Goal: Task Accomplishment & Management: Manage account settings

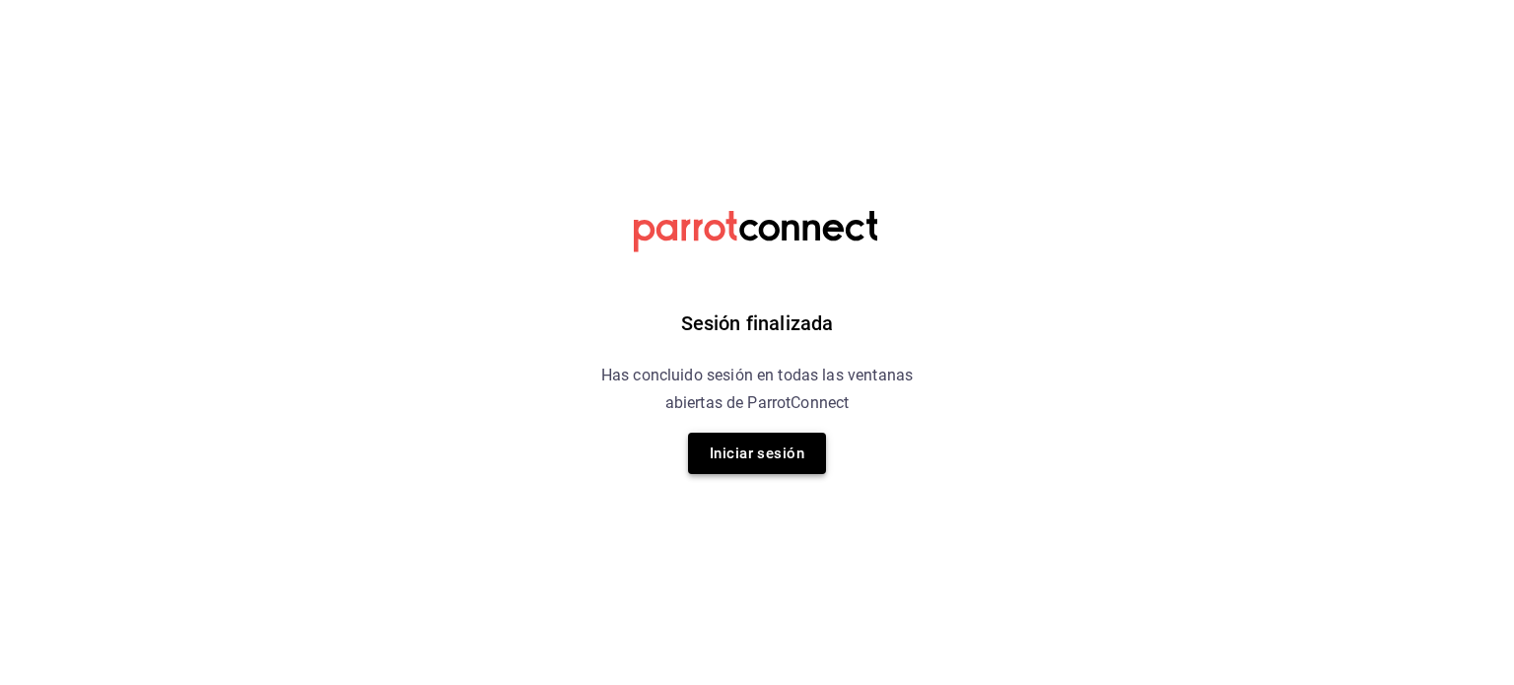
click at [734, 439] on button "Iniciar sesión" at bounding box center [757, 453] width 138 height 41
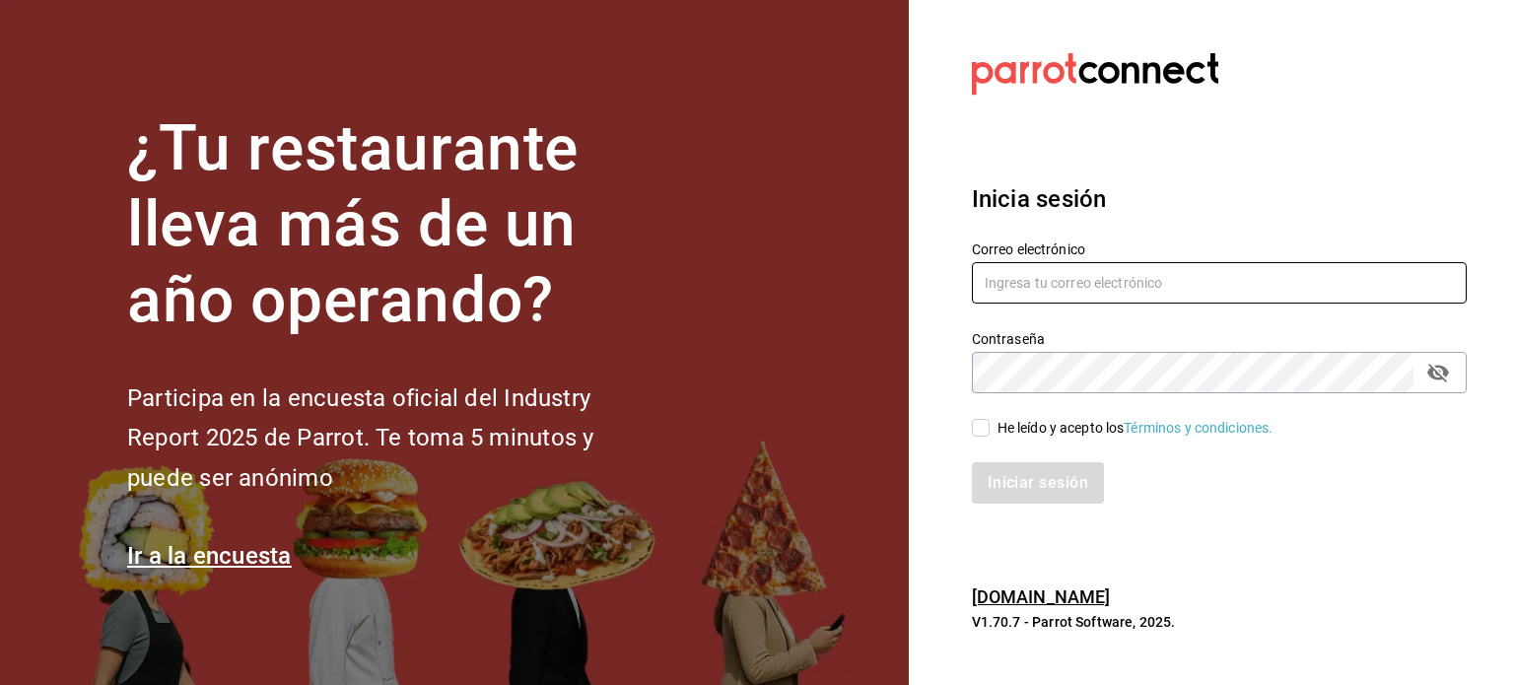
click at [1033, 285] on input "text" at bounding box center [1219, 282] width 495 height 41
type input "P"
type input "[PERSON_NAME][EMAIL_ADDRESS][DOMAIN_NAME]"
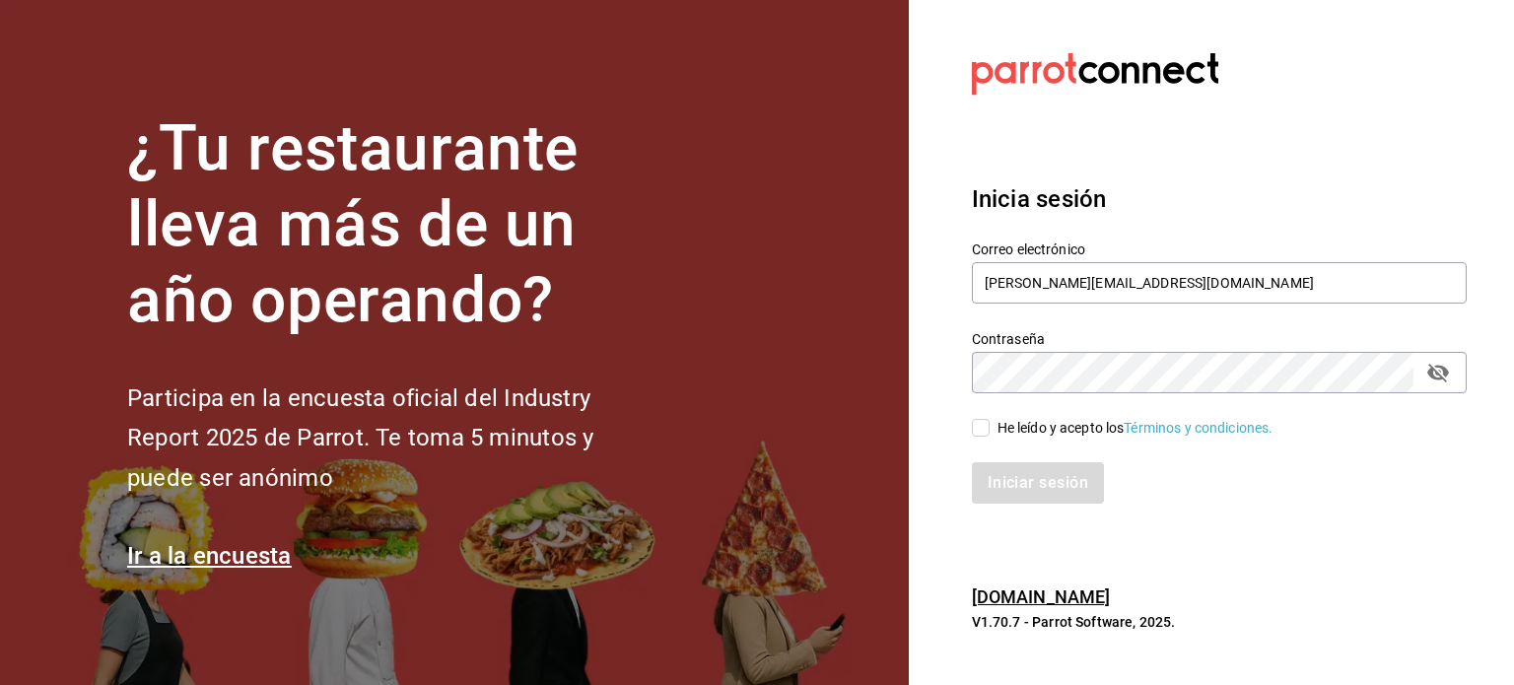
click at [982, 430] on input "He leído y acepto los Términos y condiciones." at bounding box center [981, 428] width 18 height 18
checkbox input "true"
click at [1436, 377] on icon "passwordField" at bounding box center [1439, 373] width 24 height 24
click at [1075, 492] on button "Iniciar sesión" at bounding box center [1039, 482] width 134 height 41
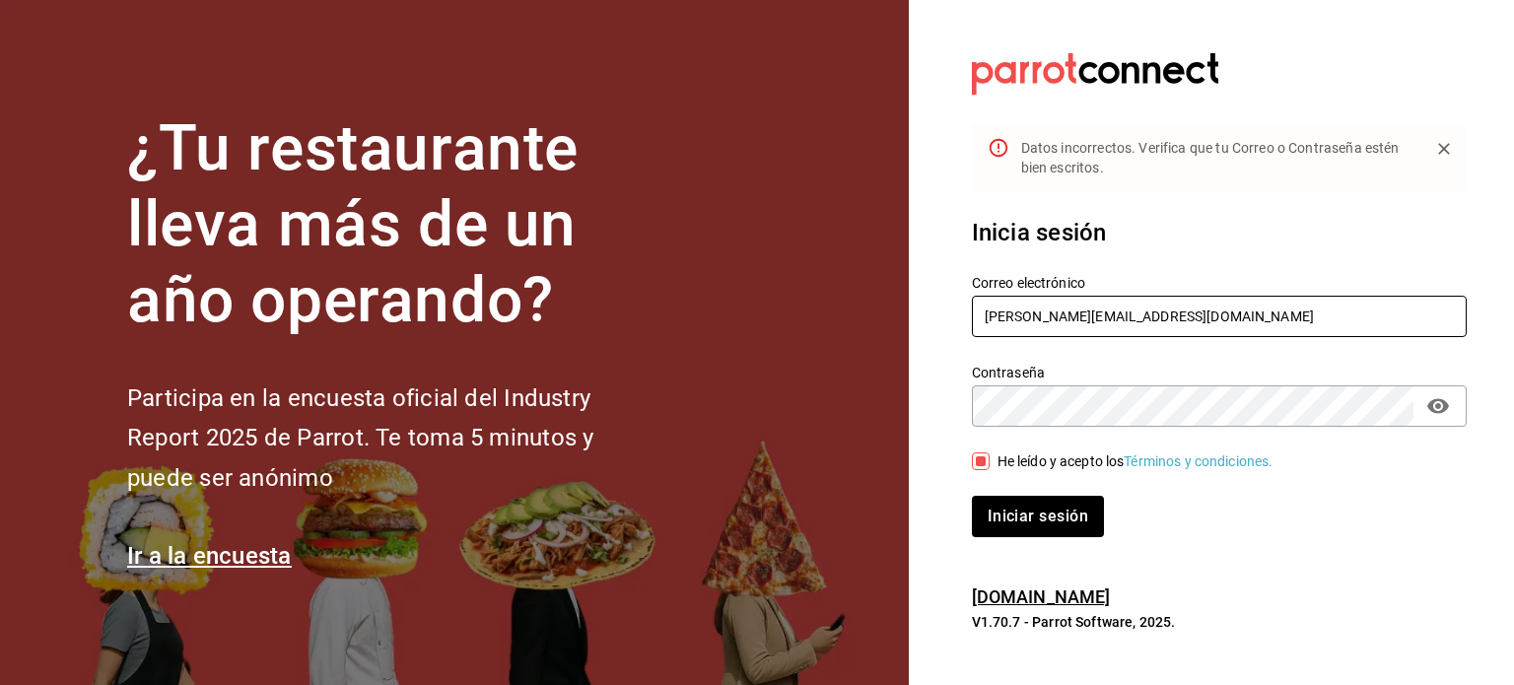
click at [1018, 311] on input "pavel-ayala@costeno.com" at bounding box center [1219, 316] width 495 height 41
type input "[PERSON_NAME][EMAIL_ADDRESS][PERSON_NAME][DOMAIN_NAME]"
click at [972, 496] on button "Iniciar sesión" at bounding box center [1038, 516] width 132 height 41
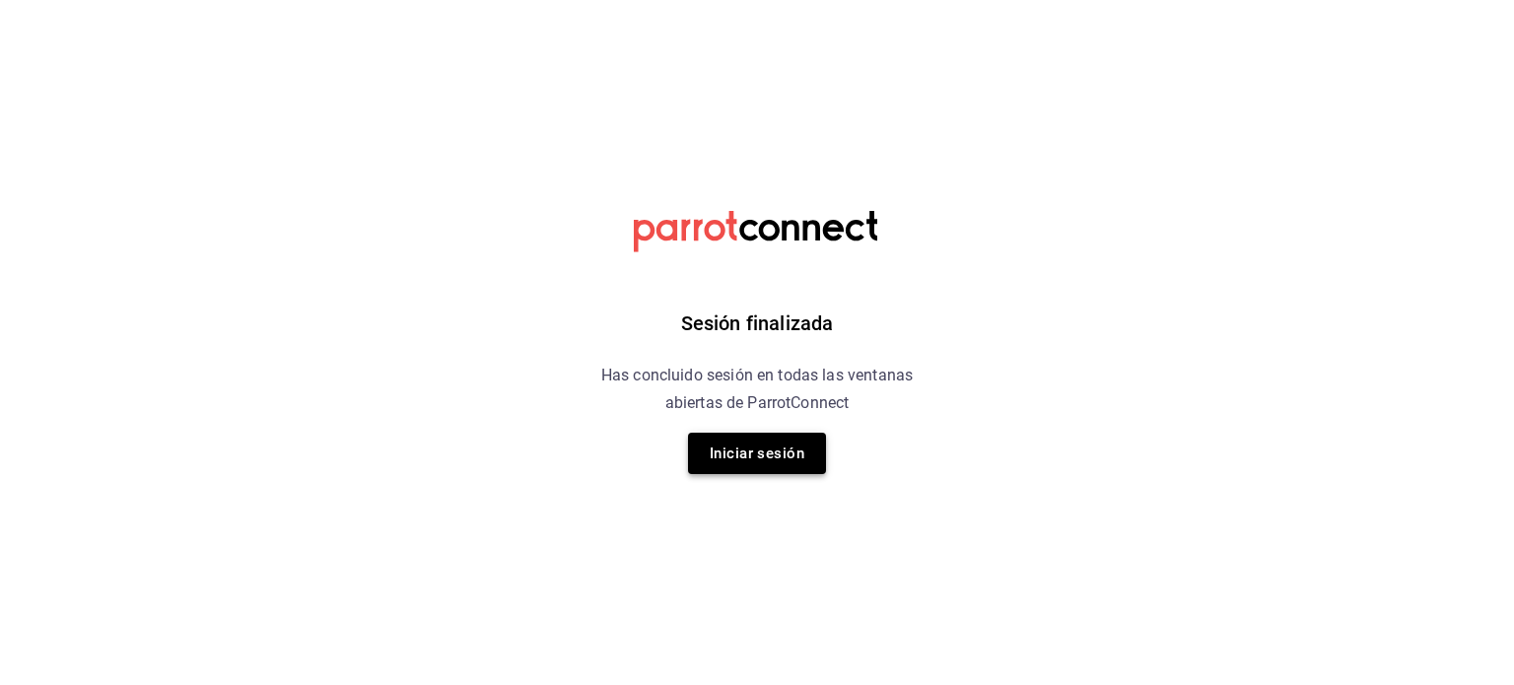
click at [741, 447] on button "Iniciar sesión" at bounding box center [757, 453] width 138 height 41
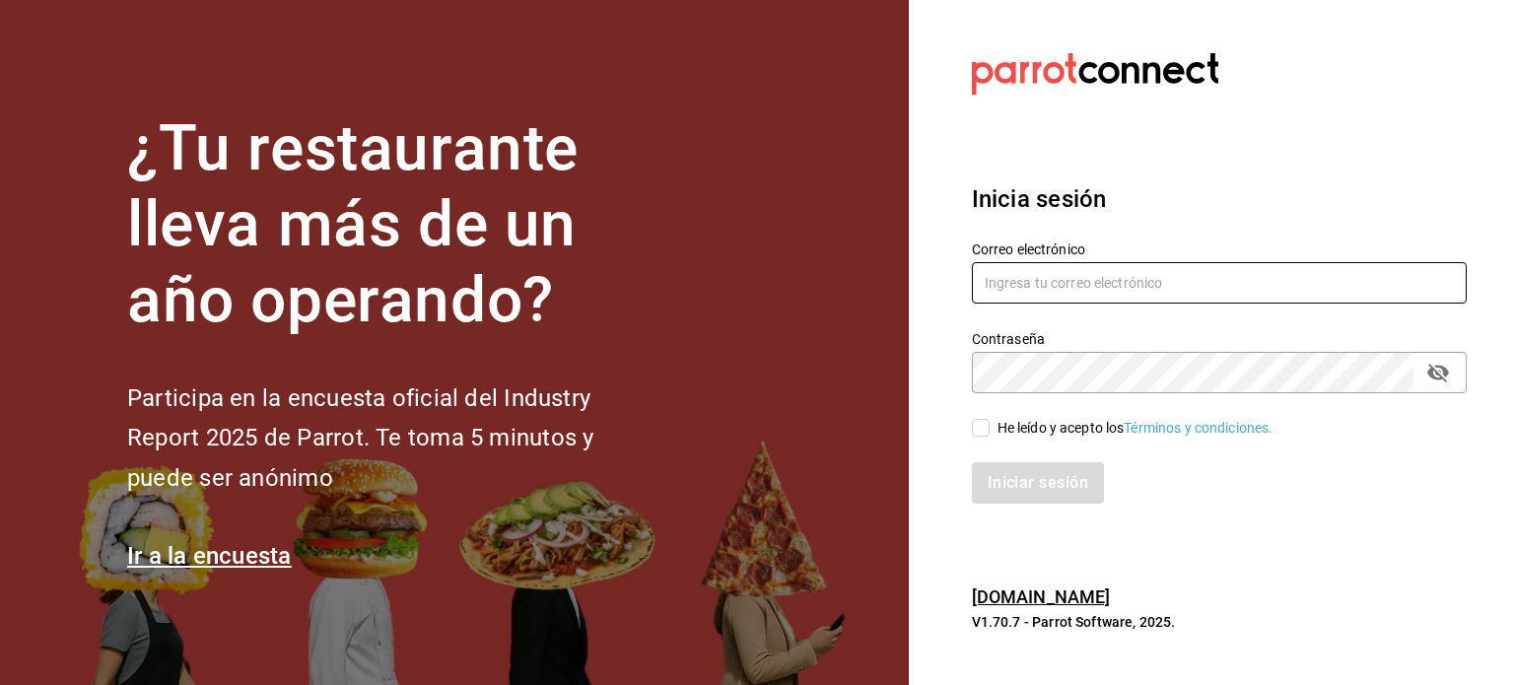
click at [1138, 285] on input "text" at bounding box center [1219, 282] width 495 height 41
type input "[PERSON_NAME][EMAIL_ADDRESS][PERSON_NAME][DOMAIN_NAME]"
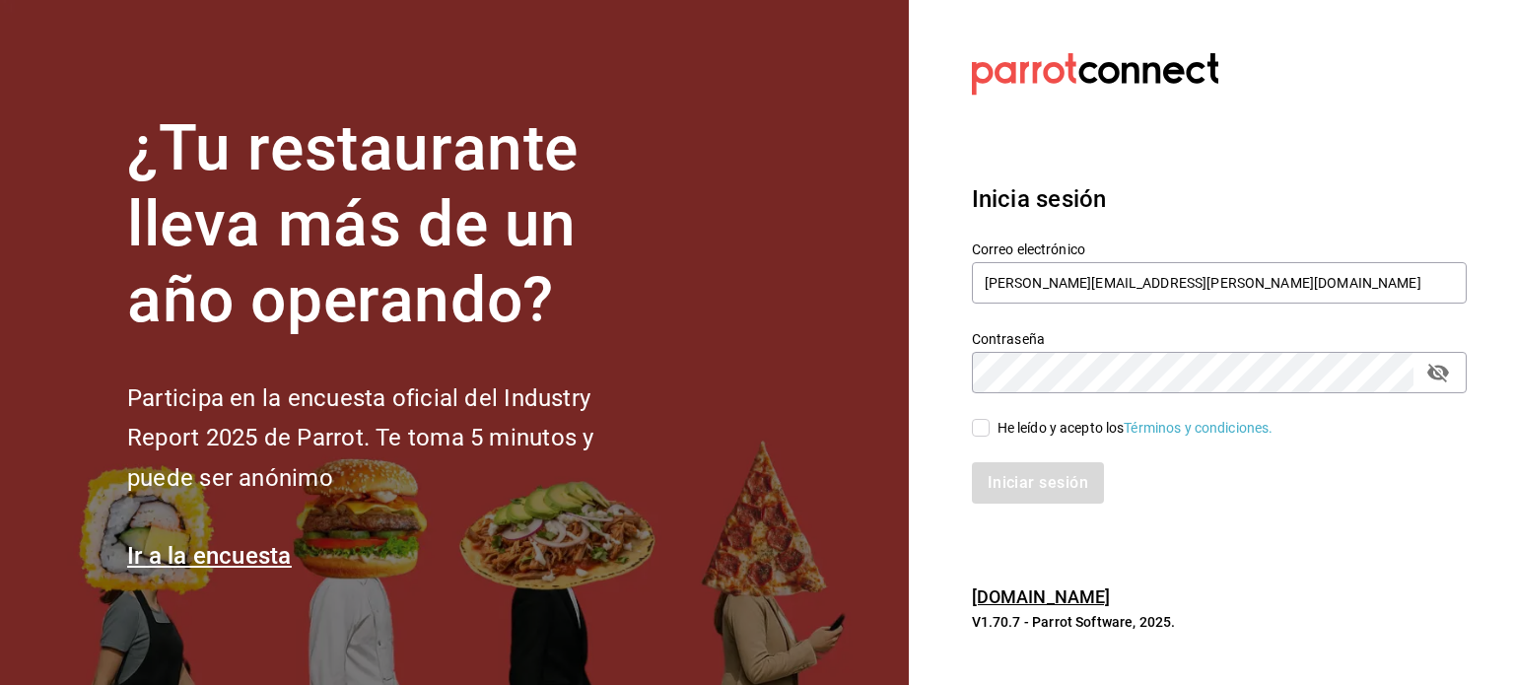
click at [984, 435] on input "He leído y acepto los Términos y condiciones." at bounding box center [981, 428] width 18 height 18
checkbox input "true"
click at [997, 474] on button "Iniciar sesión" at bounding box center [1039, 482] width 134 height 41
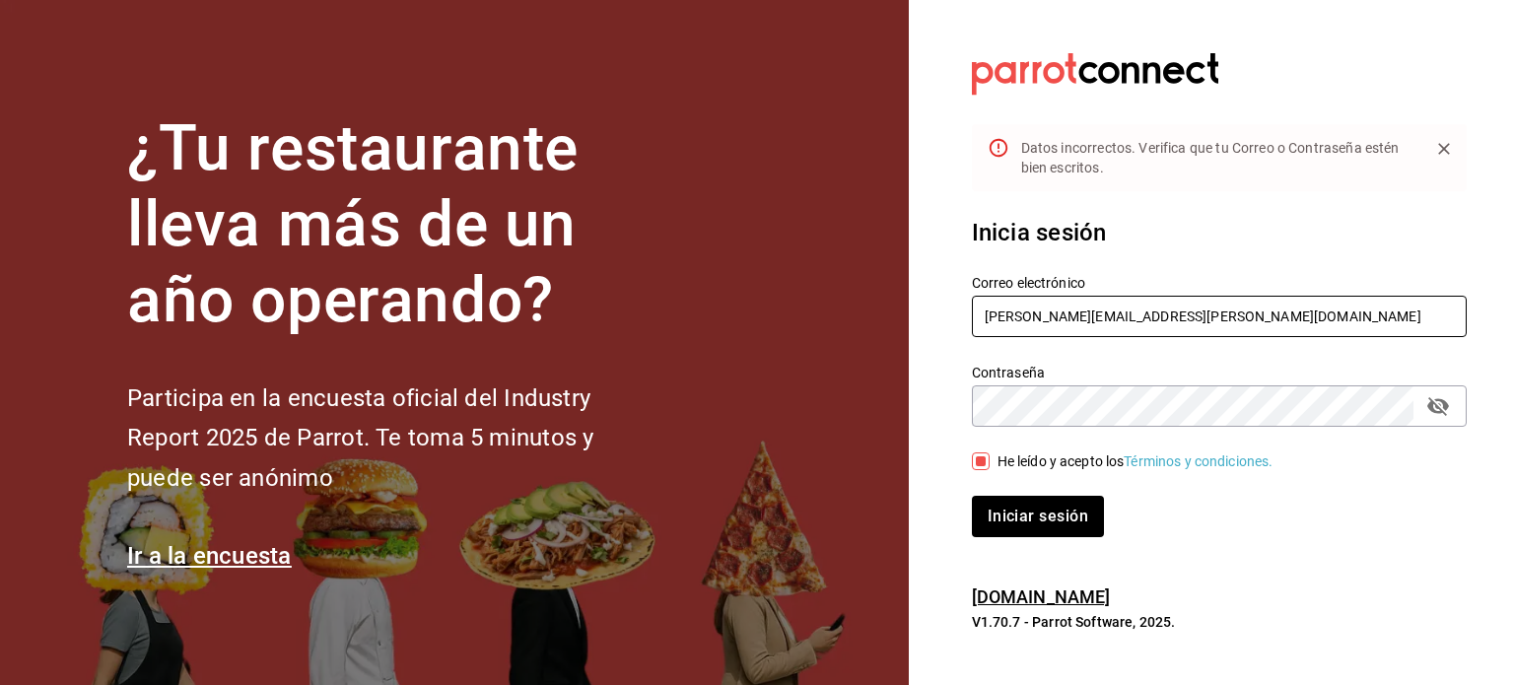
click at [1104, 318] on input "[PERSON_NAME][EMAIL_ADDRESS][PERSON_NAME][DOMAIN_NAME]" at bounding box center [1219, 316] width 495 height 41
type input "[PERSON_NAME][EMAIL_ADDRESS][PERSON_NAME][DOMAIN_NAME]"
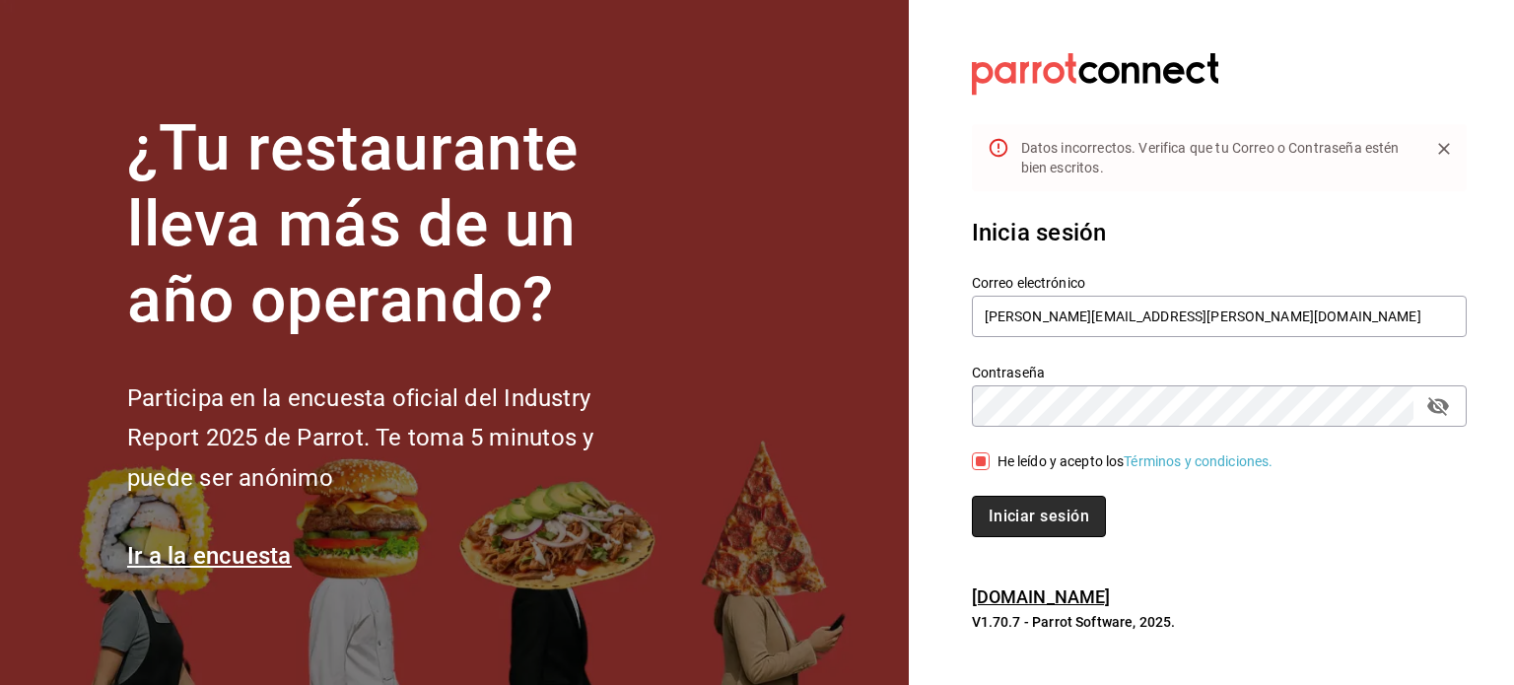
click at [1039, 512] on button "Iniciar sesión" at bounding box center [1039, 516] width 134 height 41
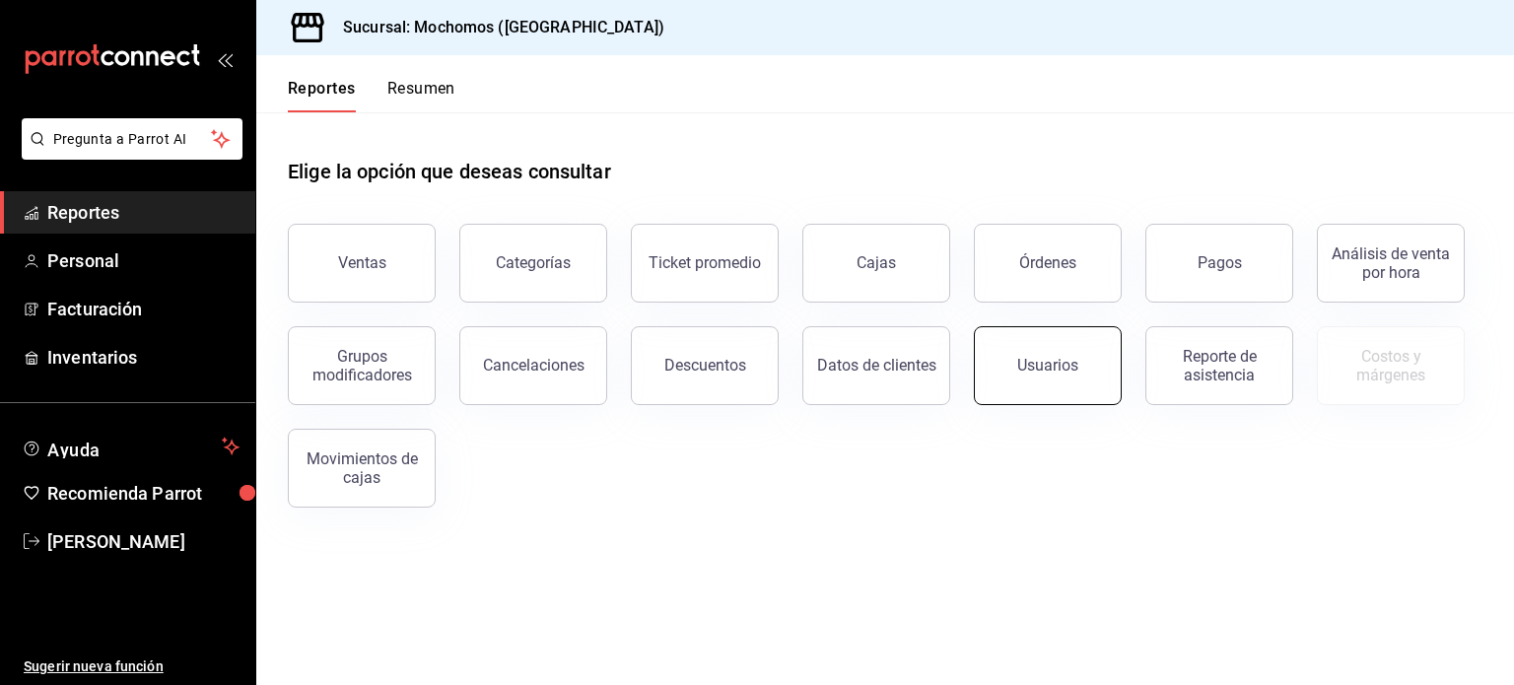
click at [1016, 343] on button "Usuarios" at bounding box center [1048, 365] width 148 height 79
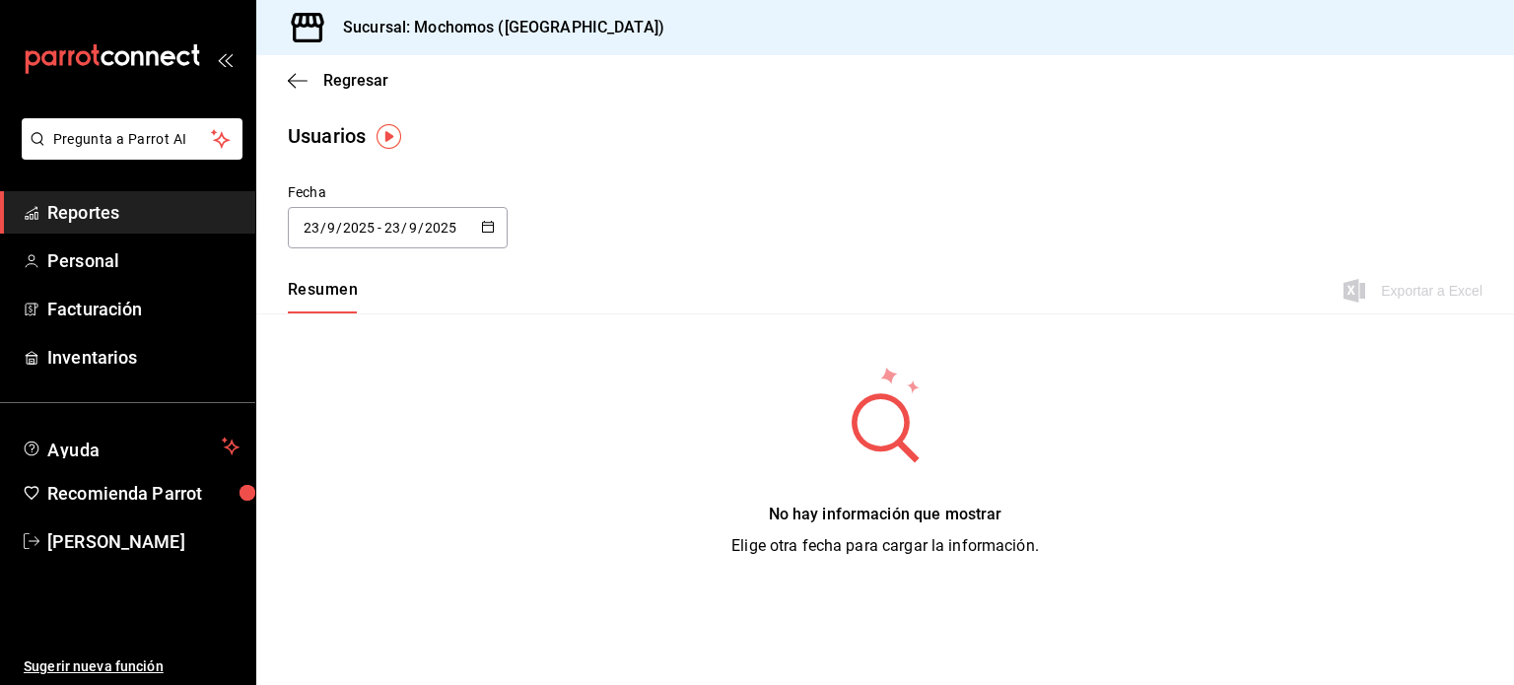
click at [492, 225] on icon "button" at bounding box center [488, 227] width 14 height 14
click at [388, 515] on li "Rango de fechas" at bounding box center [381, 512] width 186 height 44
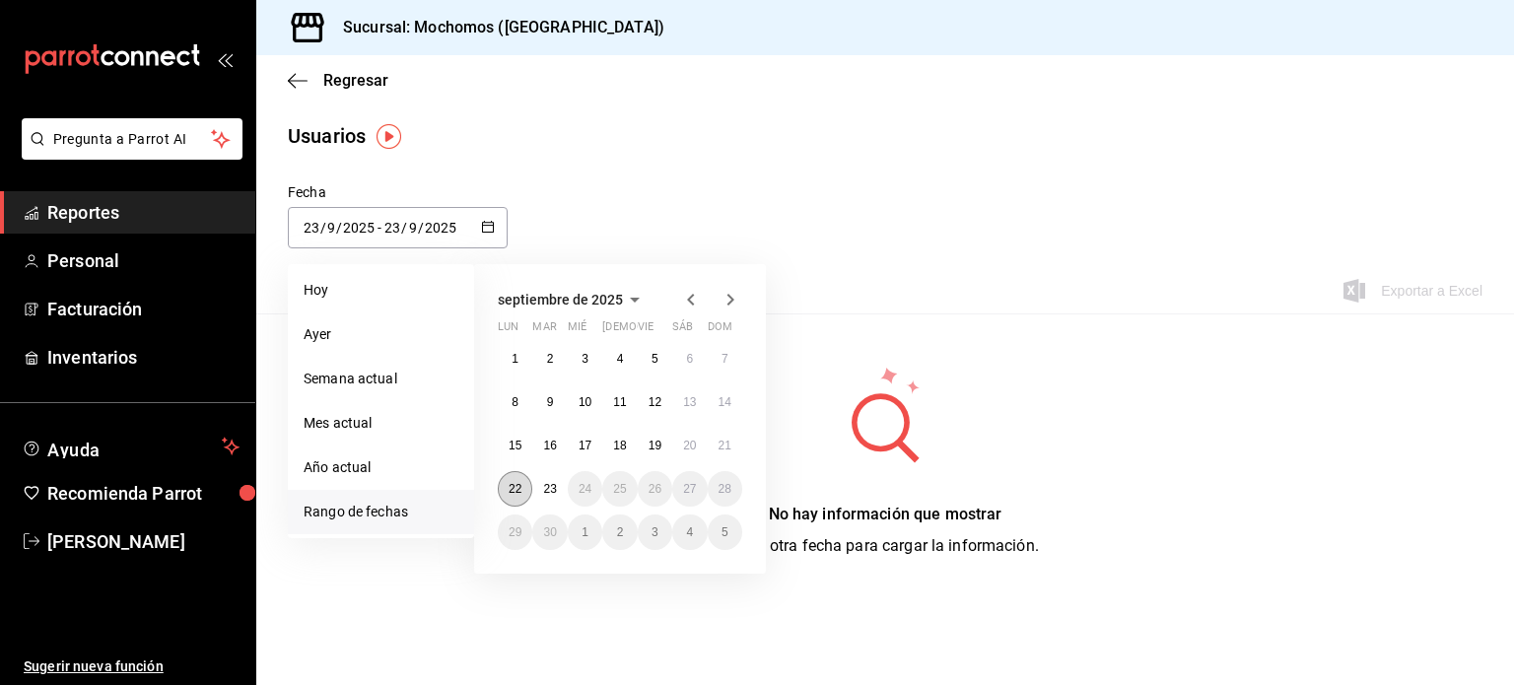
click at [515, 488] on abbr "22" at bounding box center [515, 489] width 13 height 14
click at [535, 488] on button "23" at bounding box center [549, 488] width 35 height 35
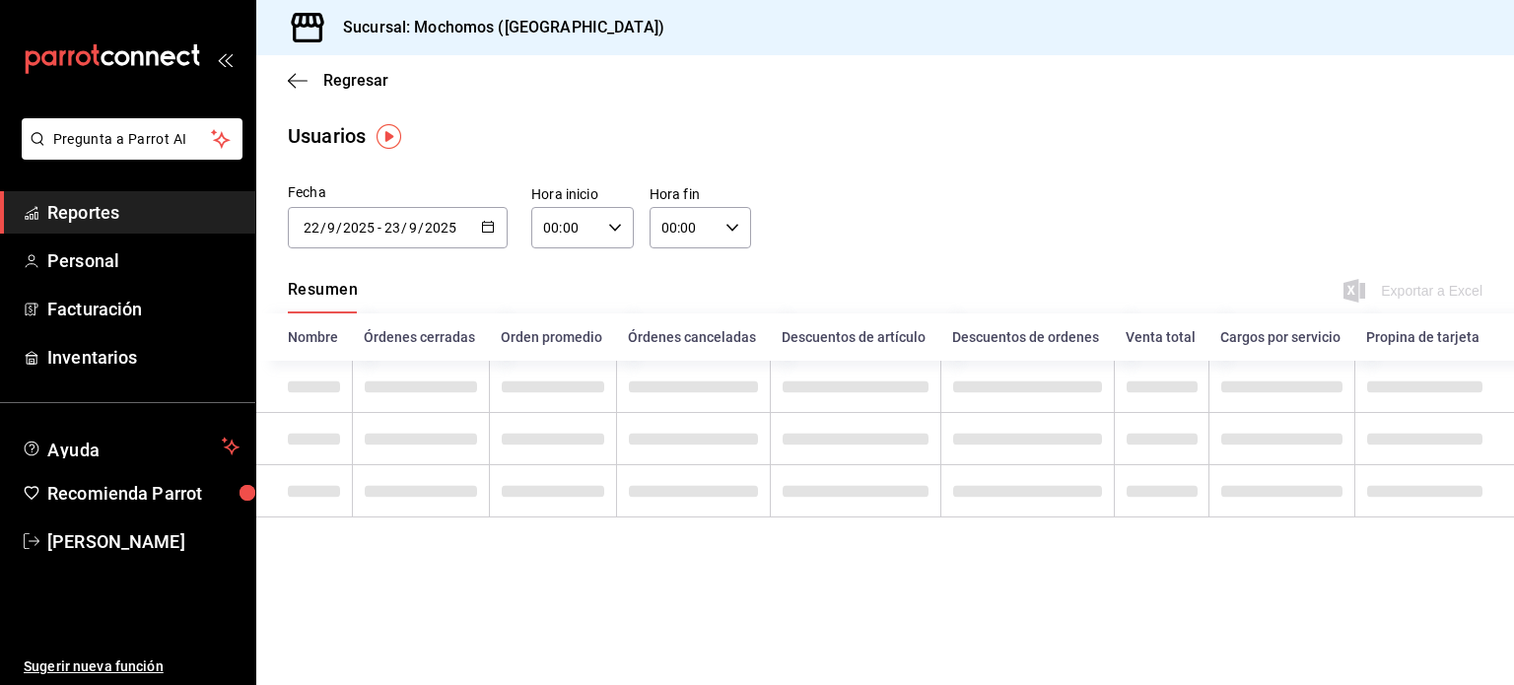
type input "2025-09-22"
type input "22"
click at [615, 228] on icon "button" at bounding box center [615, 228] width 14 height 14
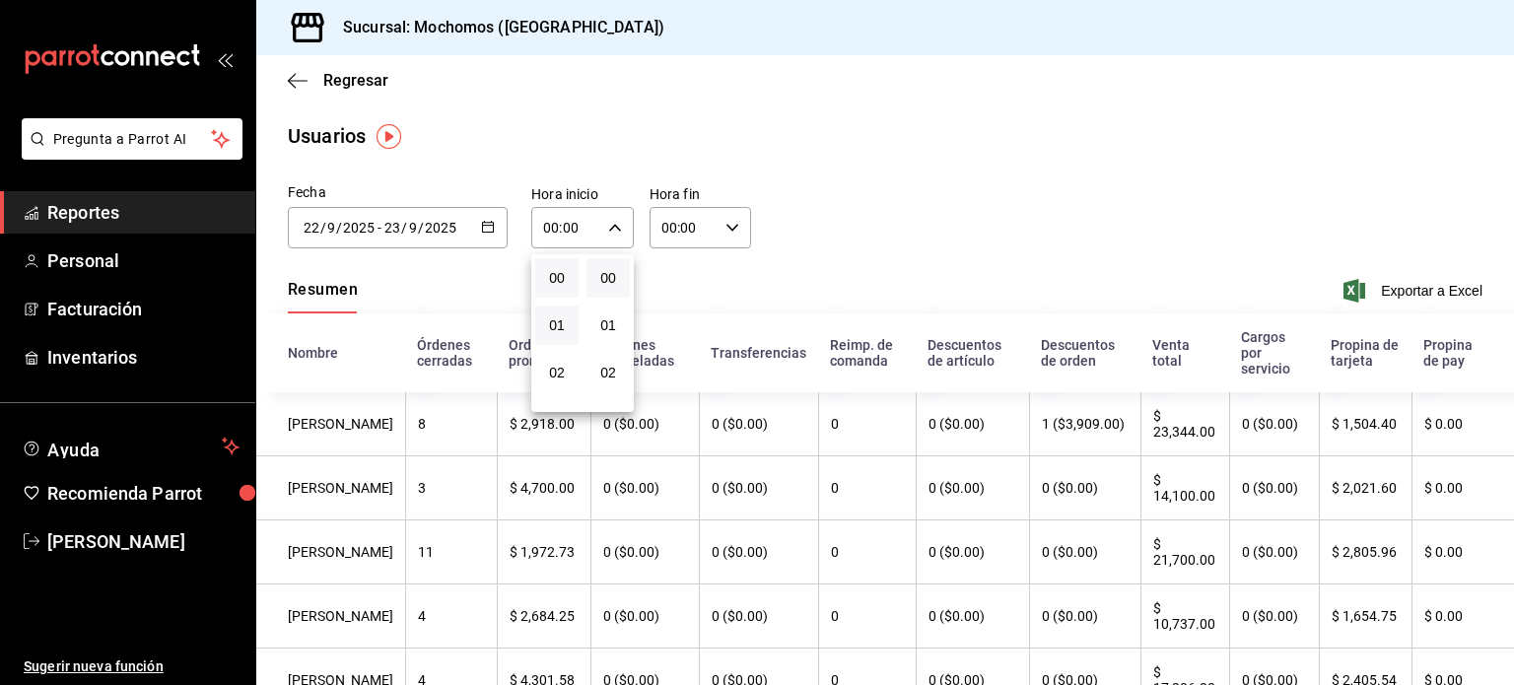
click at [560, 345] on button "01" at bounding box center [556, 325] width 43 height 39
type input "01:00"
click at [555, 363] on span "05" at bounding box center [557, 357] width 19 height 16
type input "05:00"
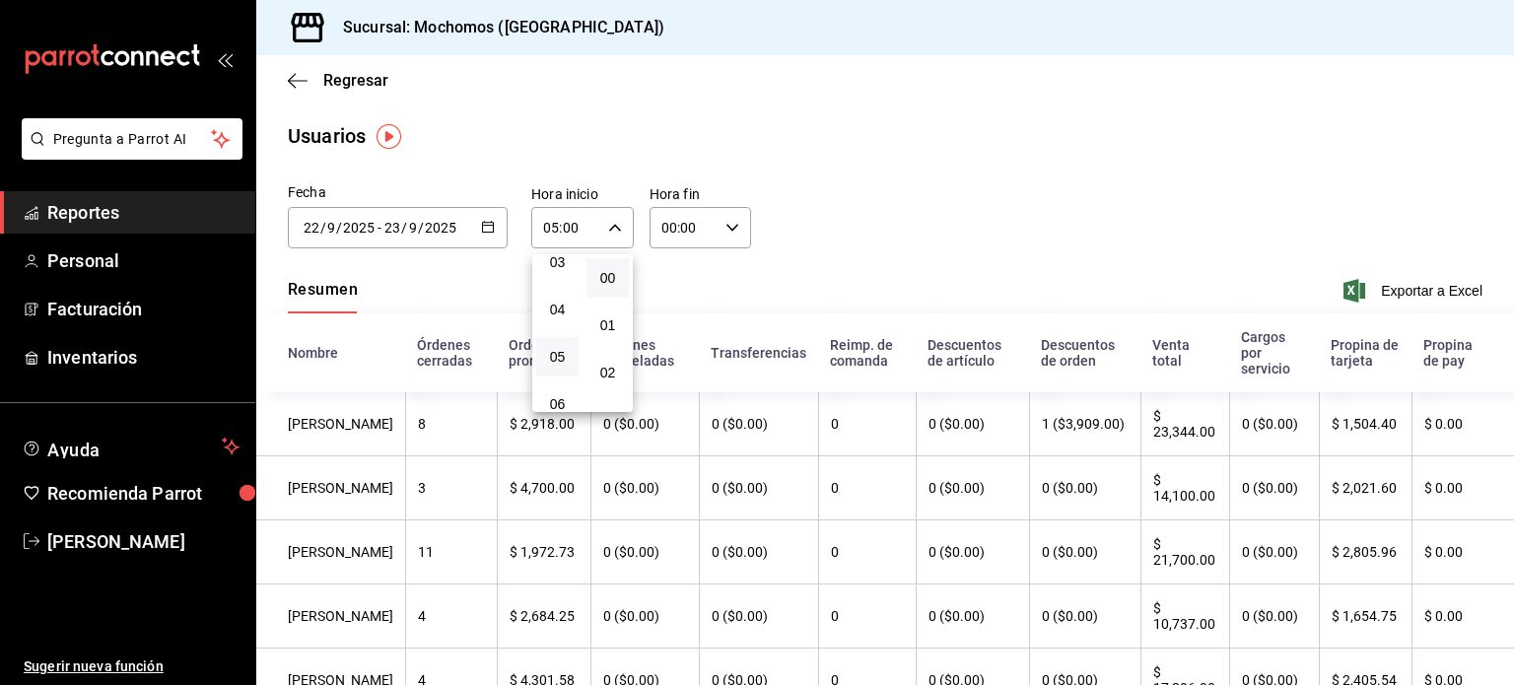
click at [722, 228] on div at bounding box center [757, 342] width 1514 height 685
click at [726, 228] on icon "button" at bounding box center [733, 228] width 14 height 14
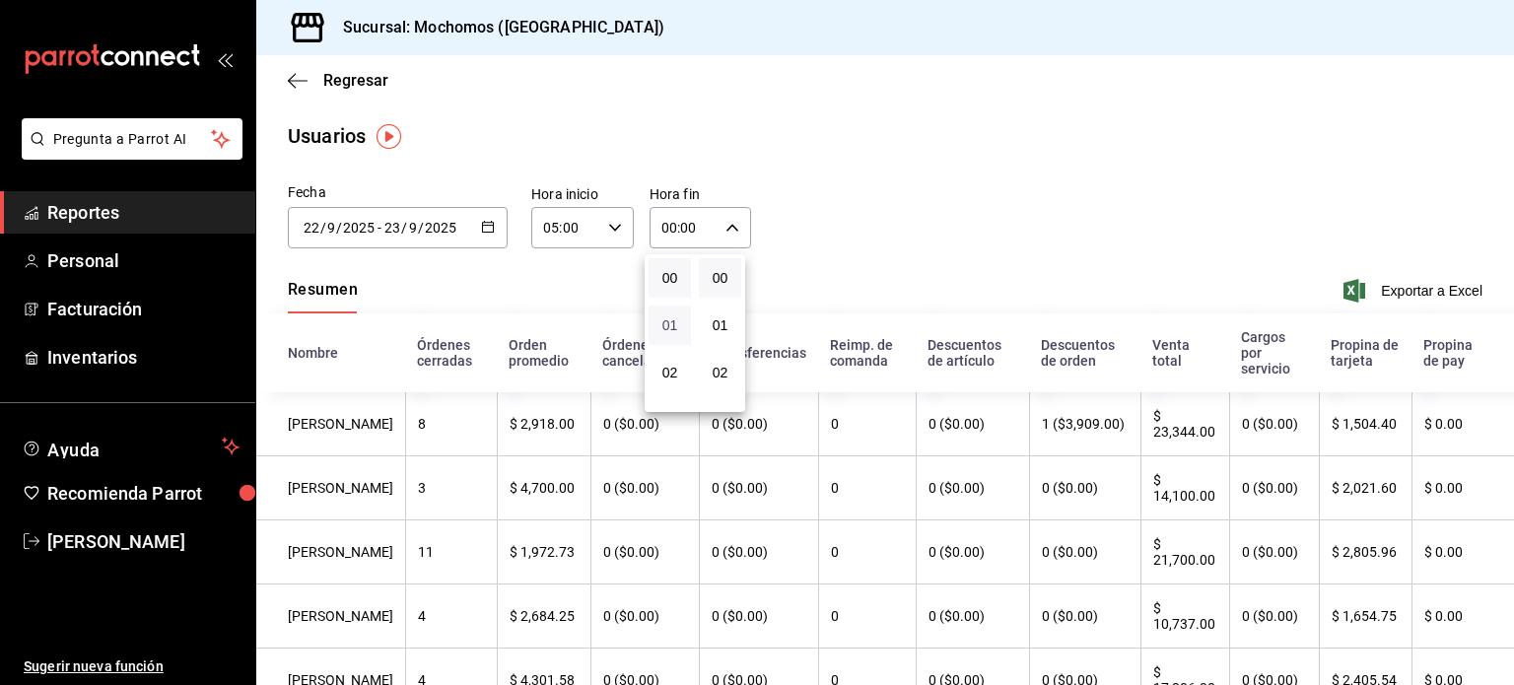
click at [669, 324] on span "01" at bounding box center [670, 325] width 19 height 16
type input "01:00"
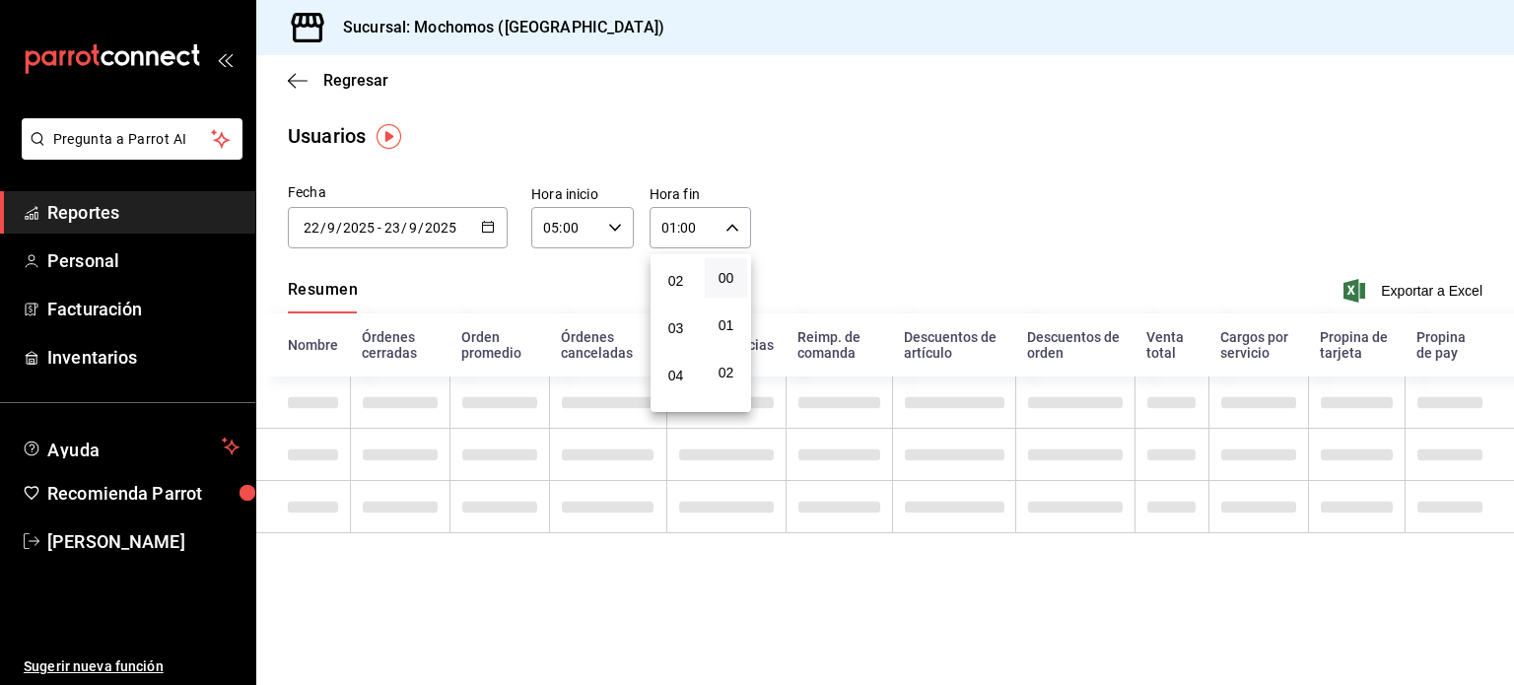
scroll to position [118, 0]
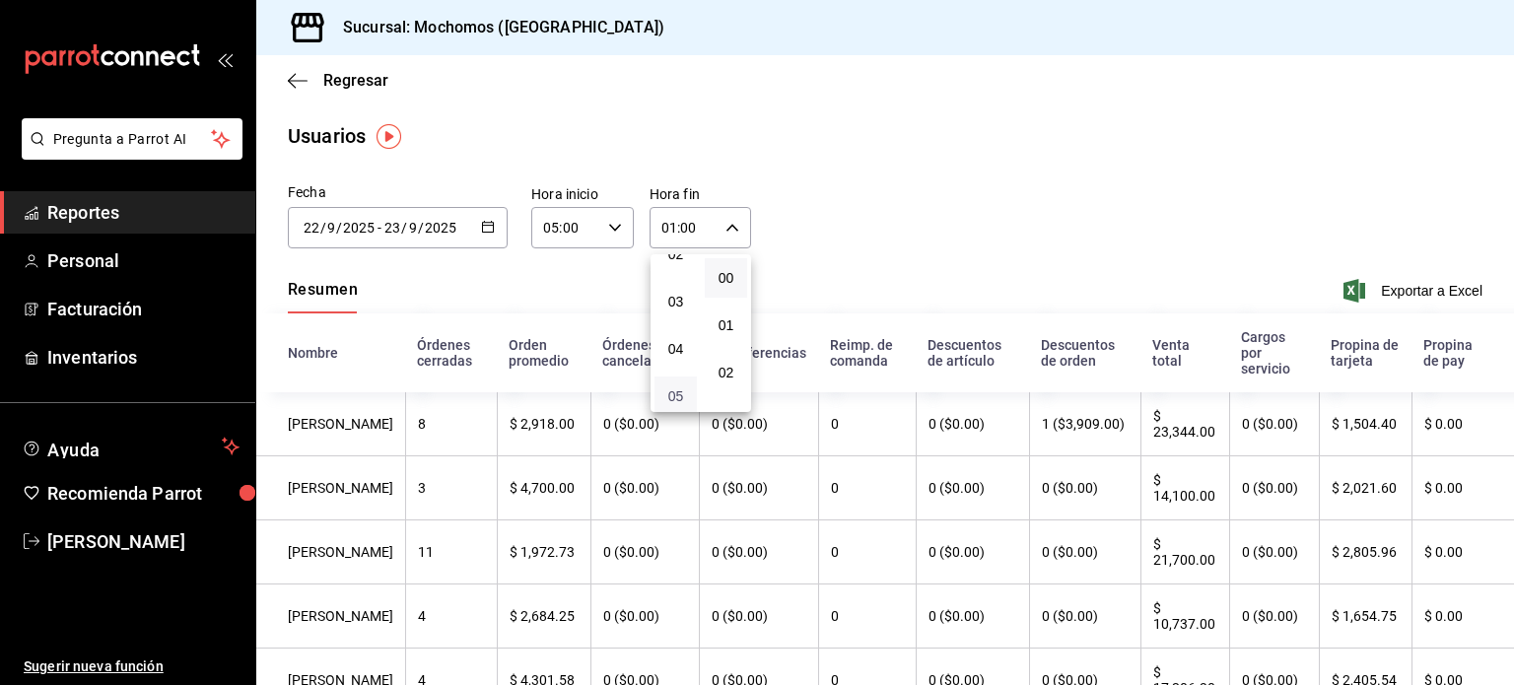
click at [667, 404] on span "05" at bounding box center [675, 396] width 19 height 16
type input "05:00"
click at [906, 171] on div at bounding box center [757, 342] width 1514 height 685
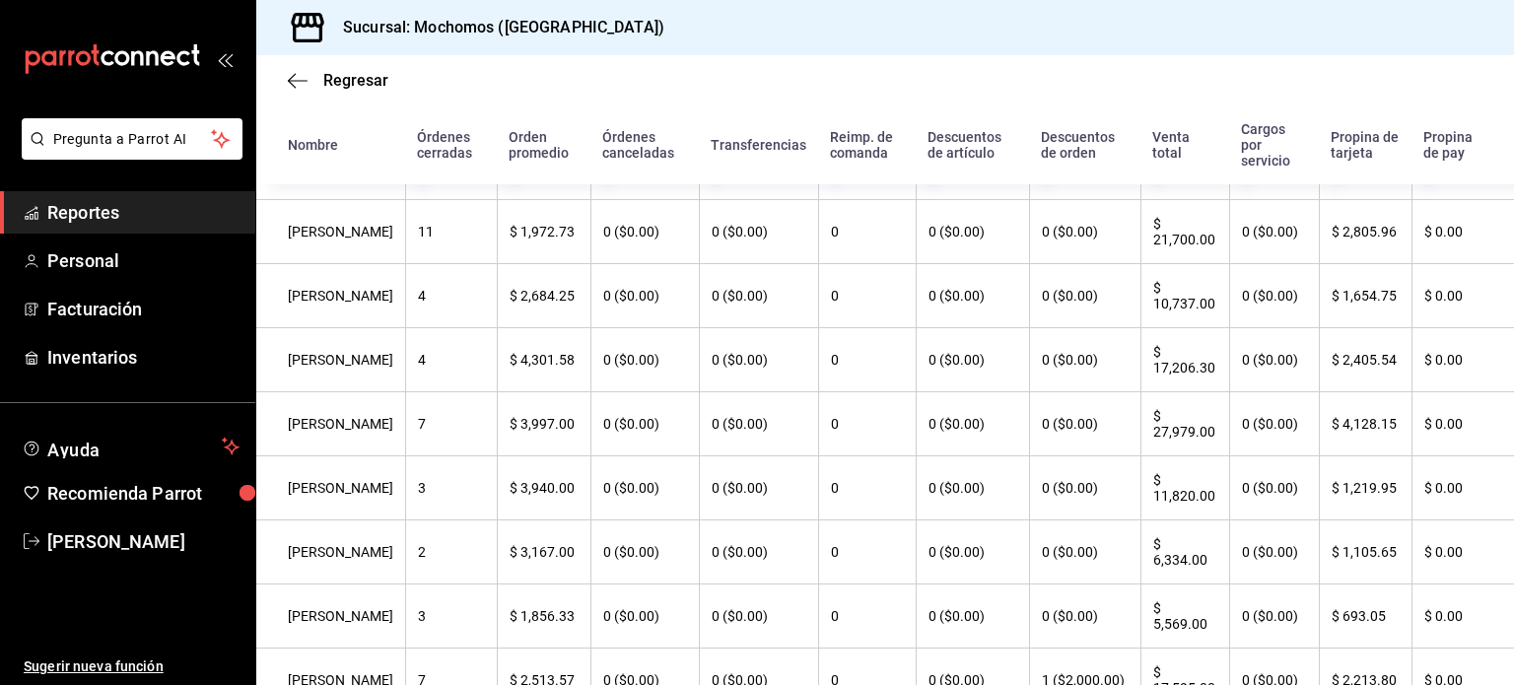
scroll to position [313, 0]
